Goal: Information Seeking & Learning: Learn about a topic

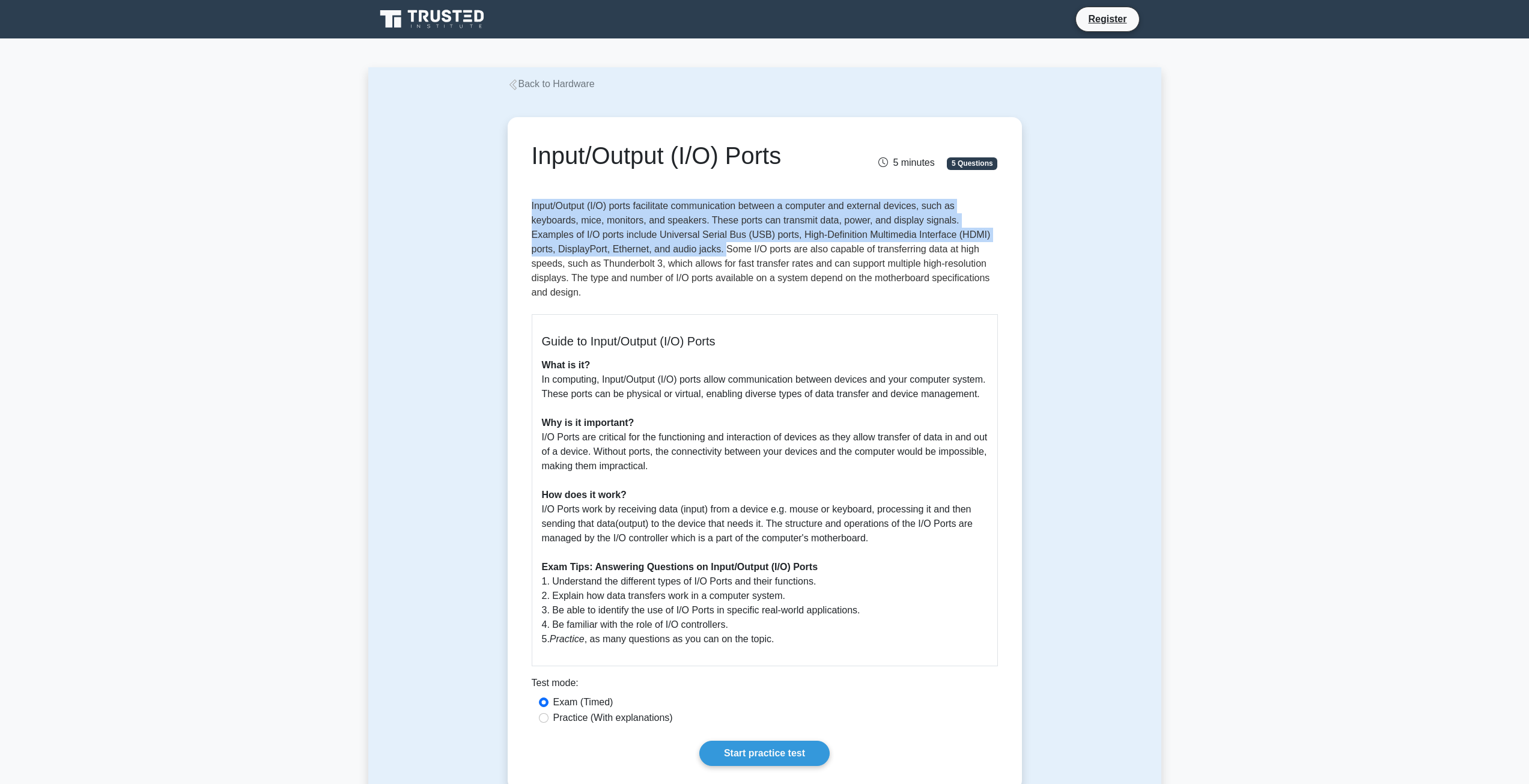
drag, startPoint x: 532, startPoint y: 207, endPoint x: 697, endPoint y: 253, distance: 171.3
click at [697, 253] on p "Input/Output (I/O) ports facilitate communication between a computer and extern…" at bounding box center [764, 251] width 466 height 106
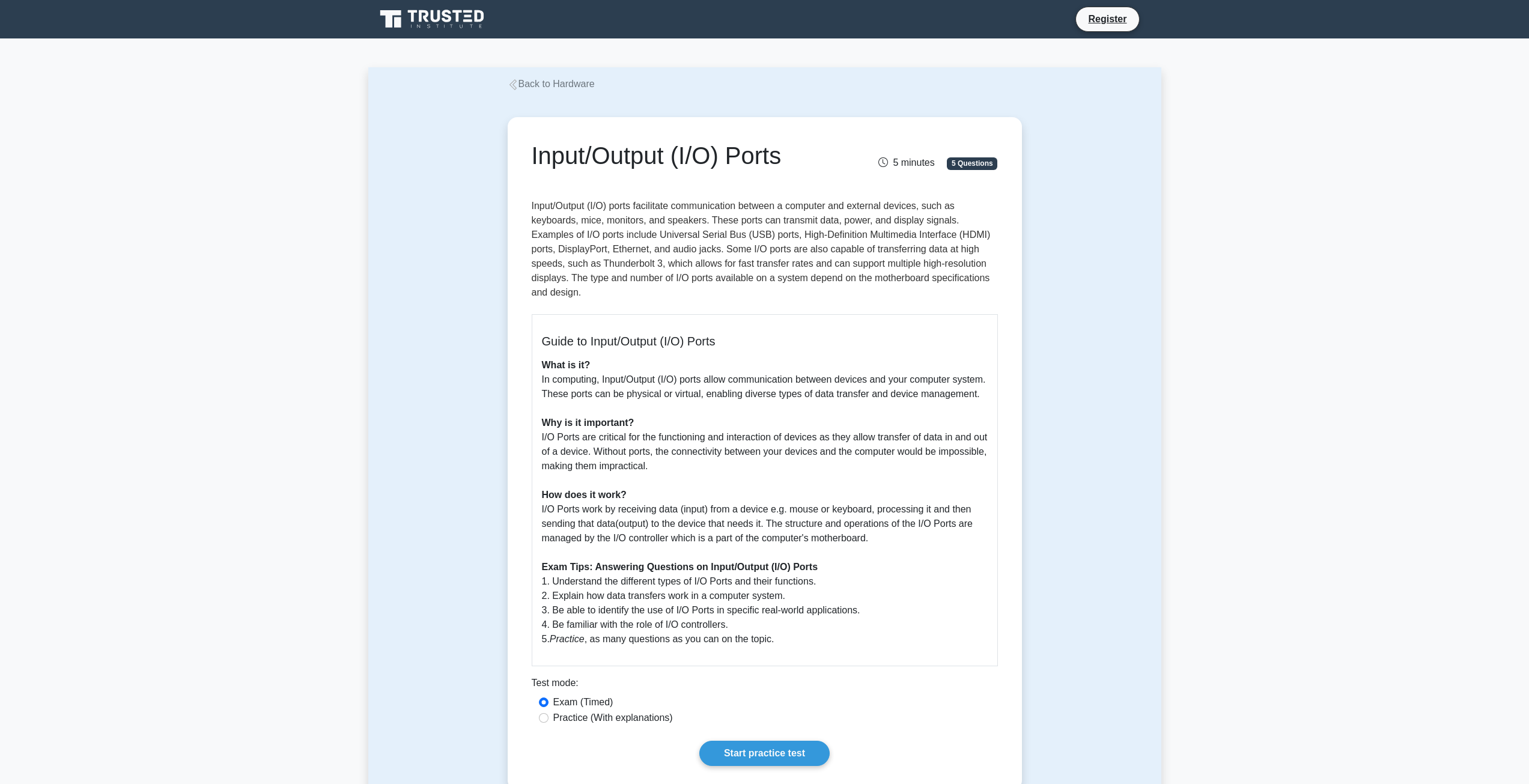
click at [538, 380] on div "Guide to Input/Output (I/O) Ports What is it? In computing, Input/Output (I/O) …" at bounding box center [764, 490] width 466 height 352
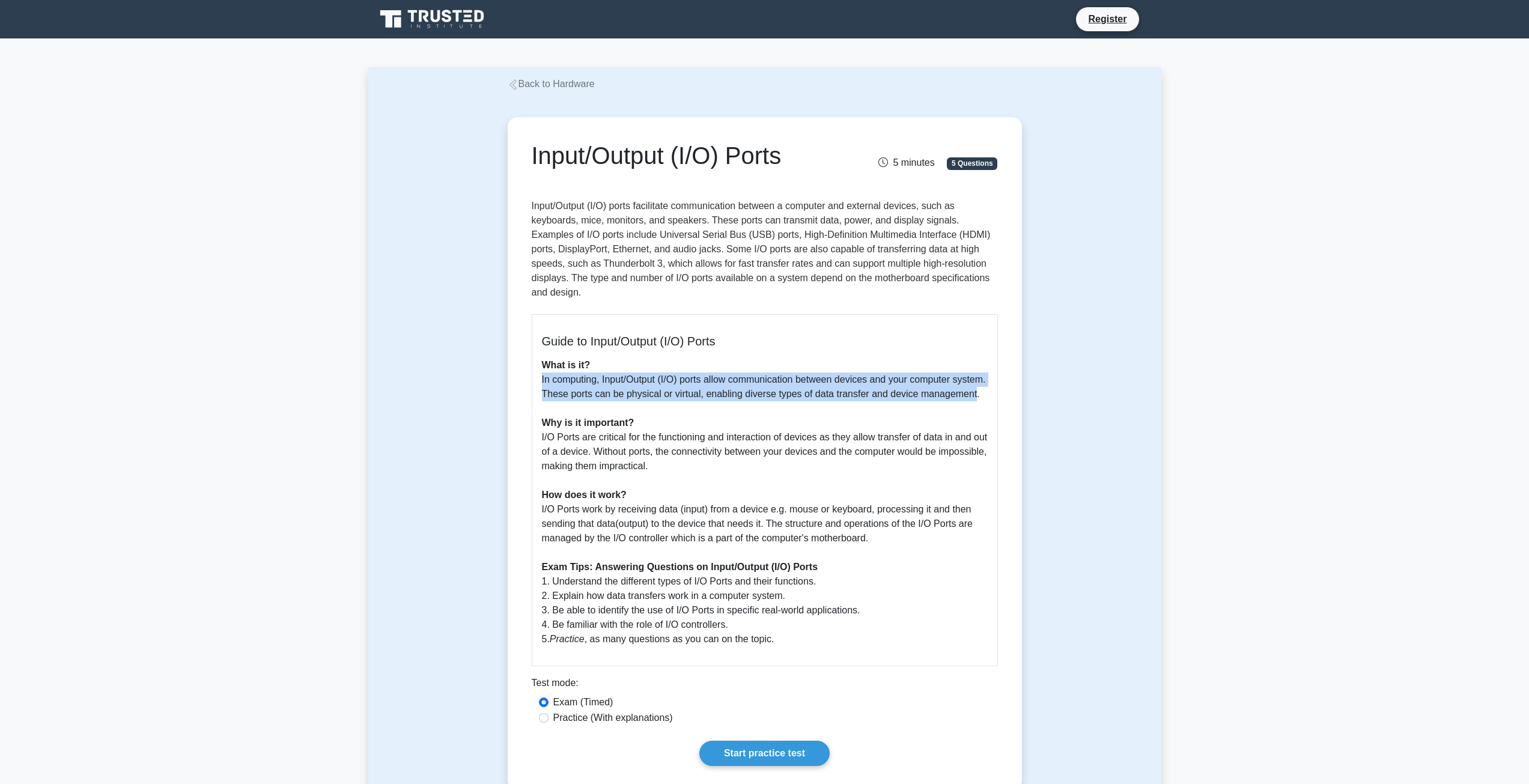
drag, startPoint x: 542, startPoint y: 379, endPoint x: 597, endPoint y: 410, distance: 63.1
click at [597, 410] on p "What is it? In computing, Input/Output (I/O) ports allow communication between …" at bounding box center [764, 502] width 446 height 289
click at [537, 377] on div "Guide to Input/Output (I/O) Ports What is it? In computing, Input/Output (I/O) …" at bounding box center [764, 490] width 466 height 352
drag, startPoint x: 543, startPoint y: 377, endPoint x: 615, endPoint y: 405, distance: 77.3
click at [615, 405] on p "What is it? In computing, Input/Output (I/O) ports allow communication between …" at bounding box center [764, 502] width 446 height 289
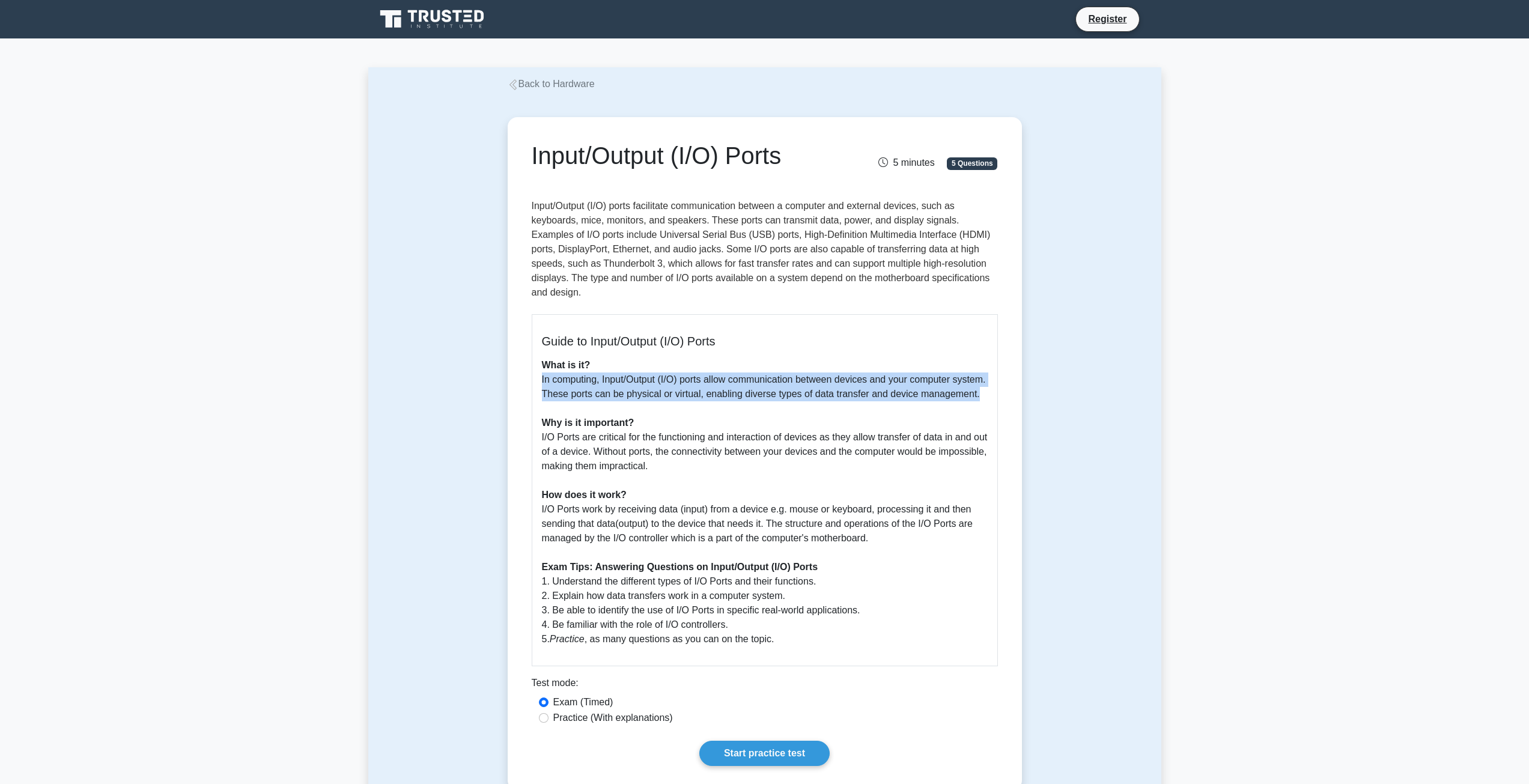
copy p "In computing, Input/Output (I/O) ports allow communication between devices and …"
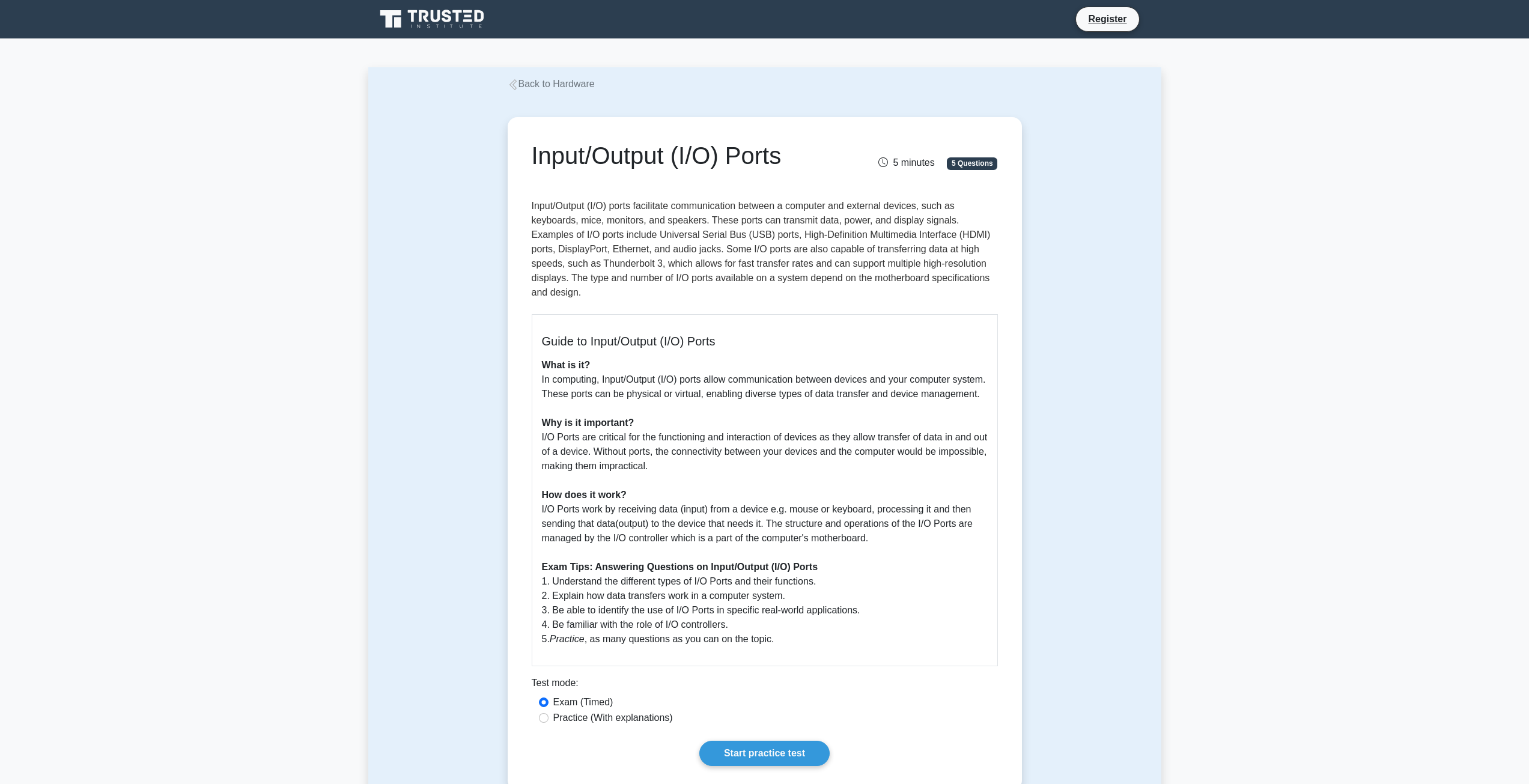
click at [542, 449] on p "What is it? In computing, Input/Output (I/O) ports allow communication between …" at bounding box center [764, 502] width 446 height 289
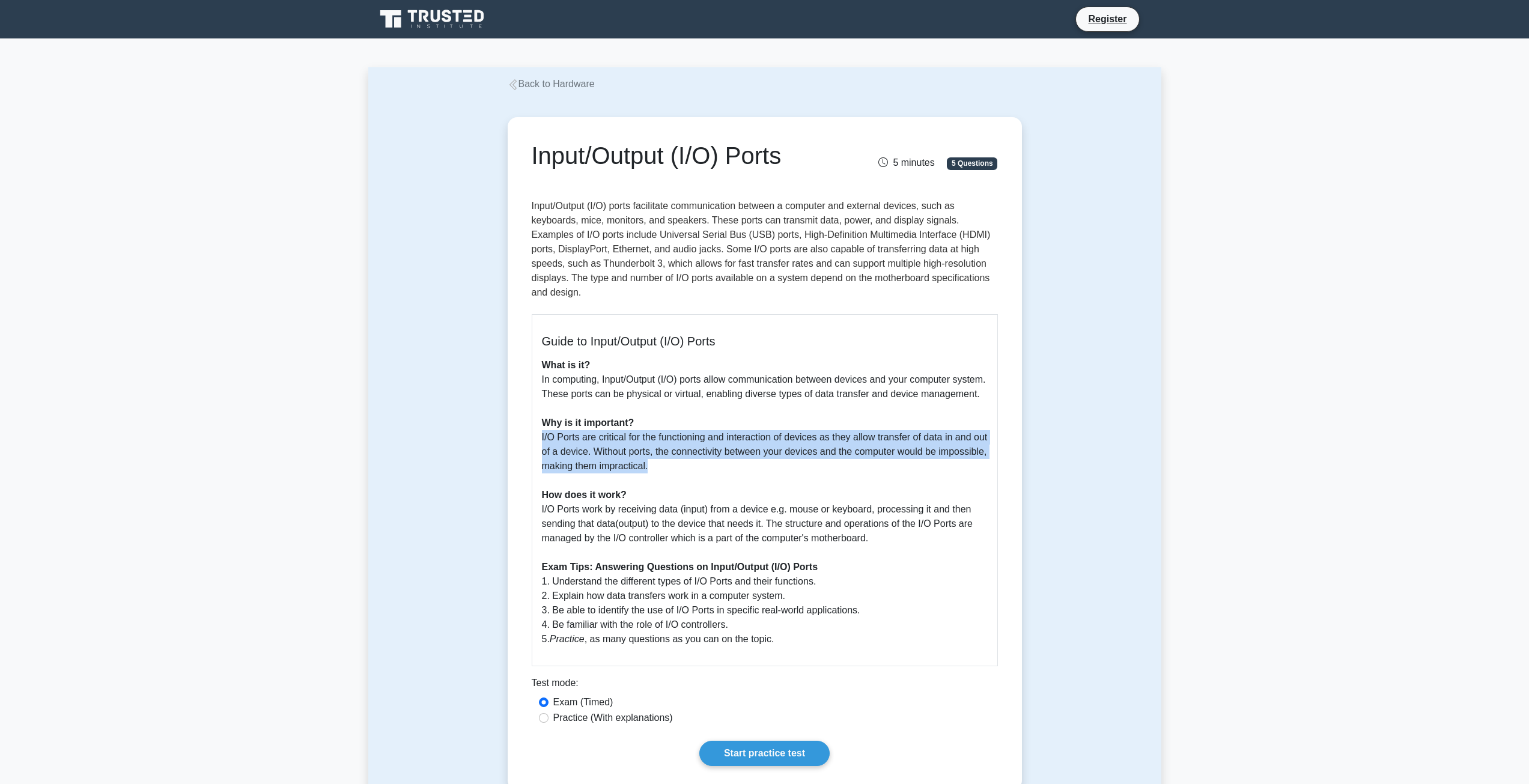
drag, startPoint x: 541, startPoint y: 449, endPoint x: 718, endPoint y: 478, distance: 179.4
click at [718, 478] on p "What is it? In computing, Input/Output (I/O) ports allow communication between …" at bounding box center [764, 502] width 446 height 289
copy p "I/O Ports are critical for the functioning and interaction of devices as they a…"
